Goal: Check status: Check status

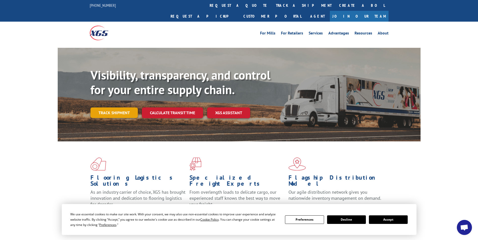
click at [115, 108] on link "Track shipment" at bounding box center [113, 113] width 47 height 11
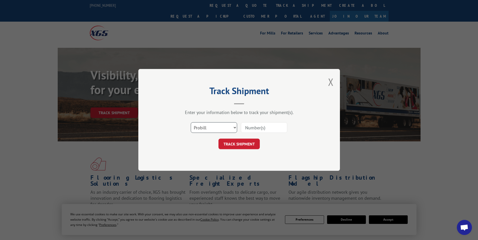
click at [234, 129] on select "Select category... Probill BOL PO" at bounding box center [214, 128] width 46 height 11
select select "bol"
click at [191, 123] on select "Select category... Probill BOL PO" at bounding box center [214, 128] width 46 height 11
click at [260, 131] on input at bounding box center [264, 128] width 46 height 11
type input "363541"
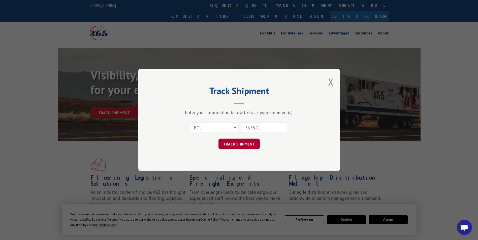
click at [237, 146] on button "TRACK SHIPMENT" at bounding box center [238, 144] width 41 height 11
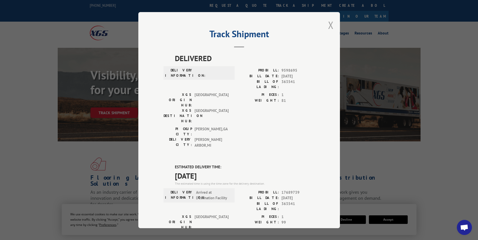
click at [331, 26] on button "Close modal" at bounding box center [331, 24] width 6 height 13
